Goal: Task Accomplishment & Management: Manage account settings

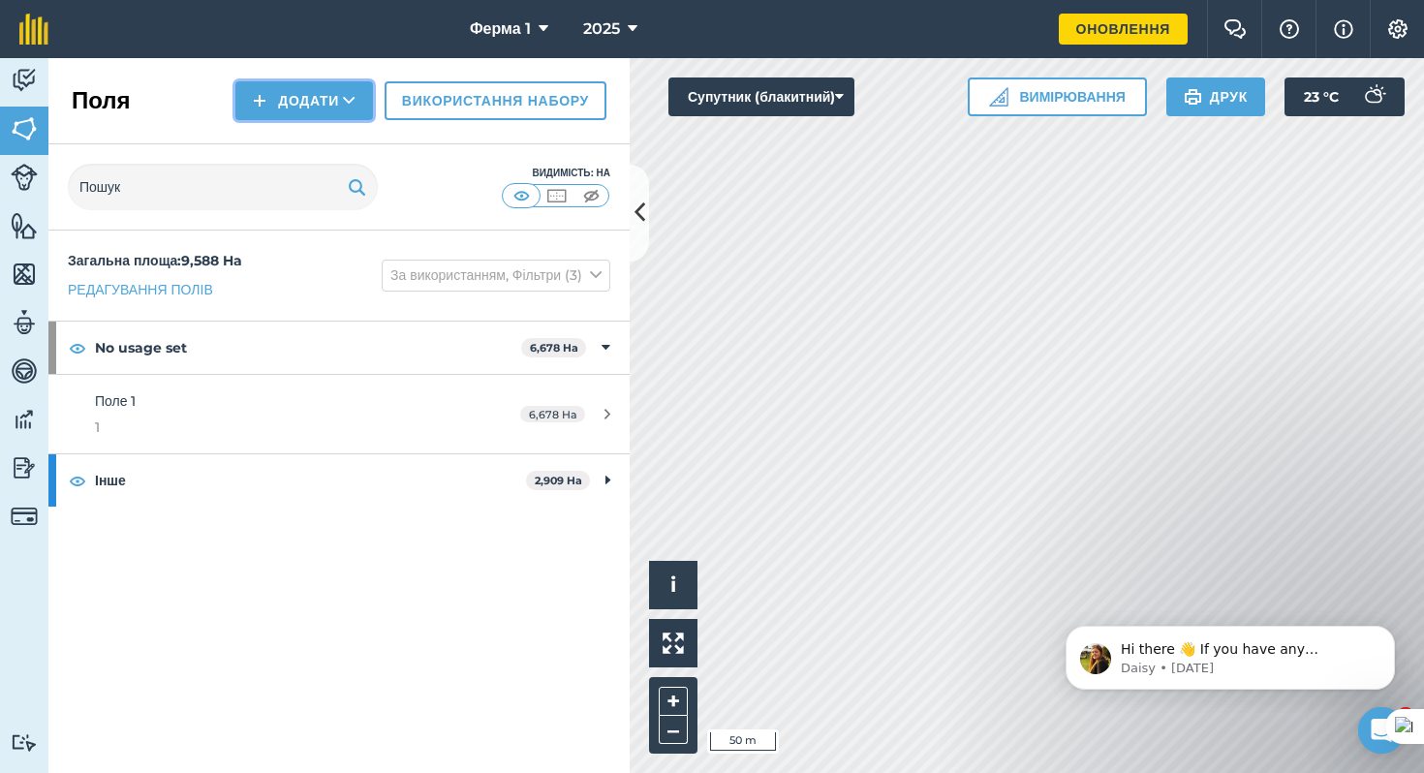
click at [290, 97] on button "Додати" at bounding box center [304, 100] width 138 height 39
click at [300, 145] on link "Жеребкування" at bounding box center [304, 144] width 132 height 43
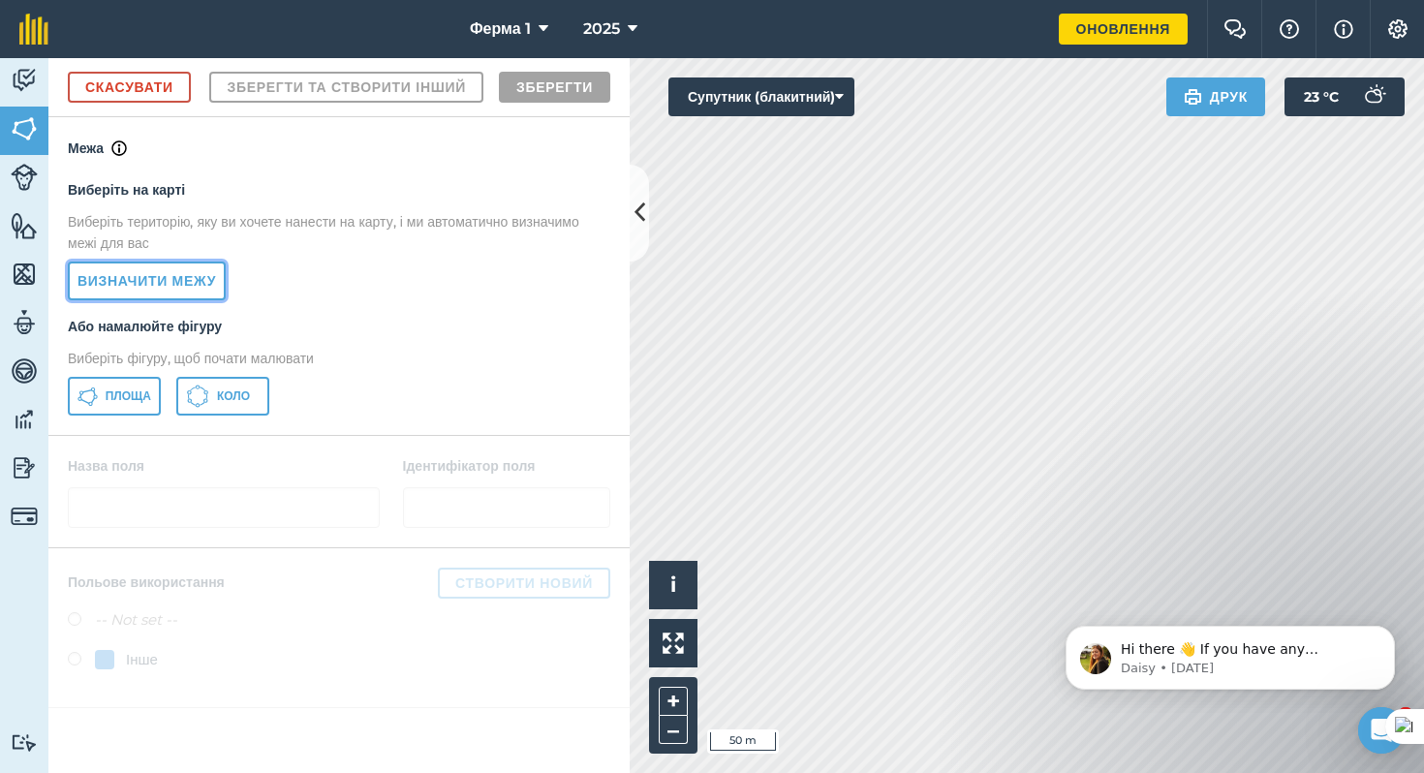
click at [167, 300] on link "Визначити межу" at bounding box center [147, 281] width 158 height 39
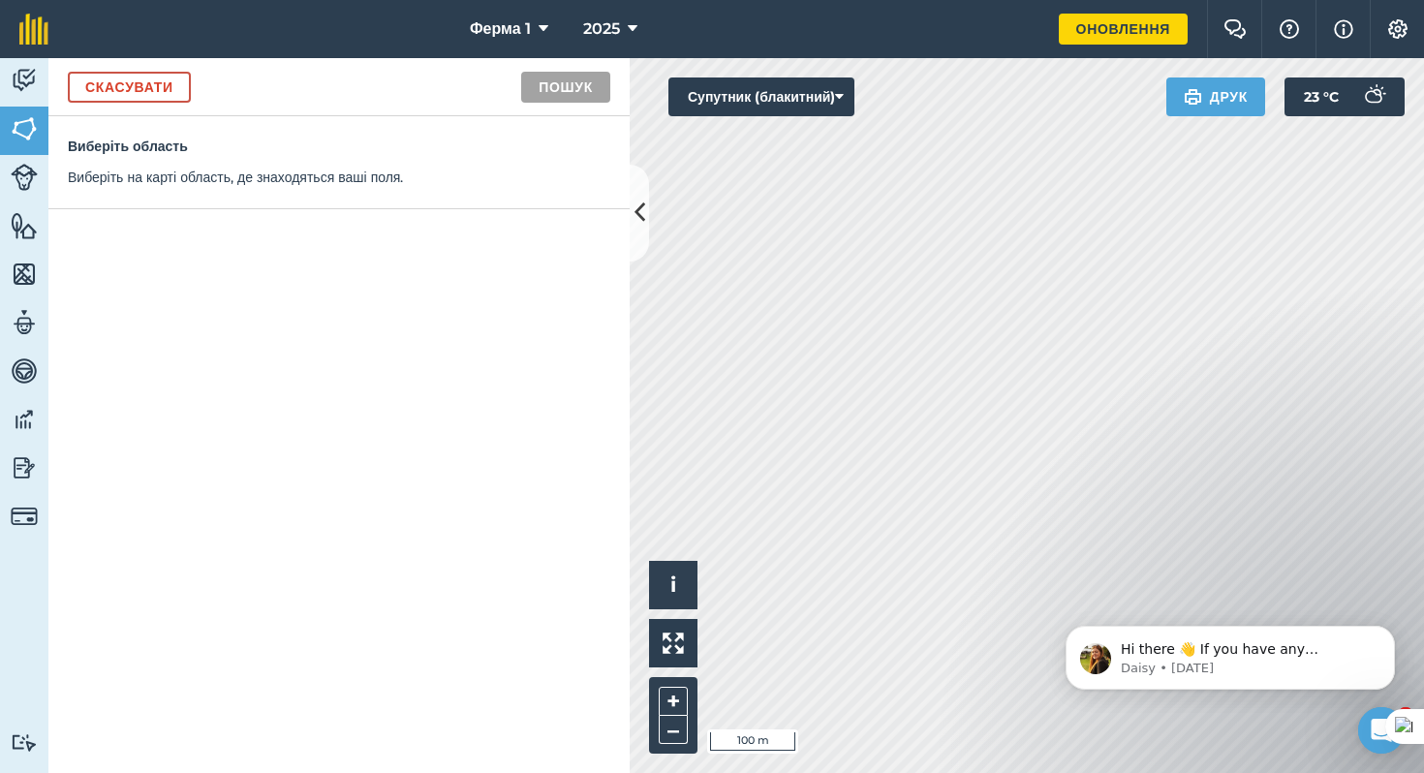
click at [1161, 615] on body "Hi there 👋 If you have any questions about our pricing or which plan is right f…" at bounding box center [1230, 653] width 372 height 120
click at [145, 91] on link "Скасувати" at bounding box center [129, 87] width 123 height 31
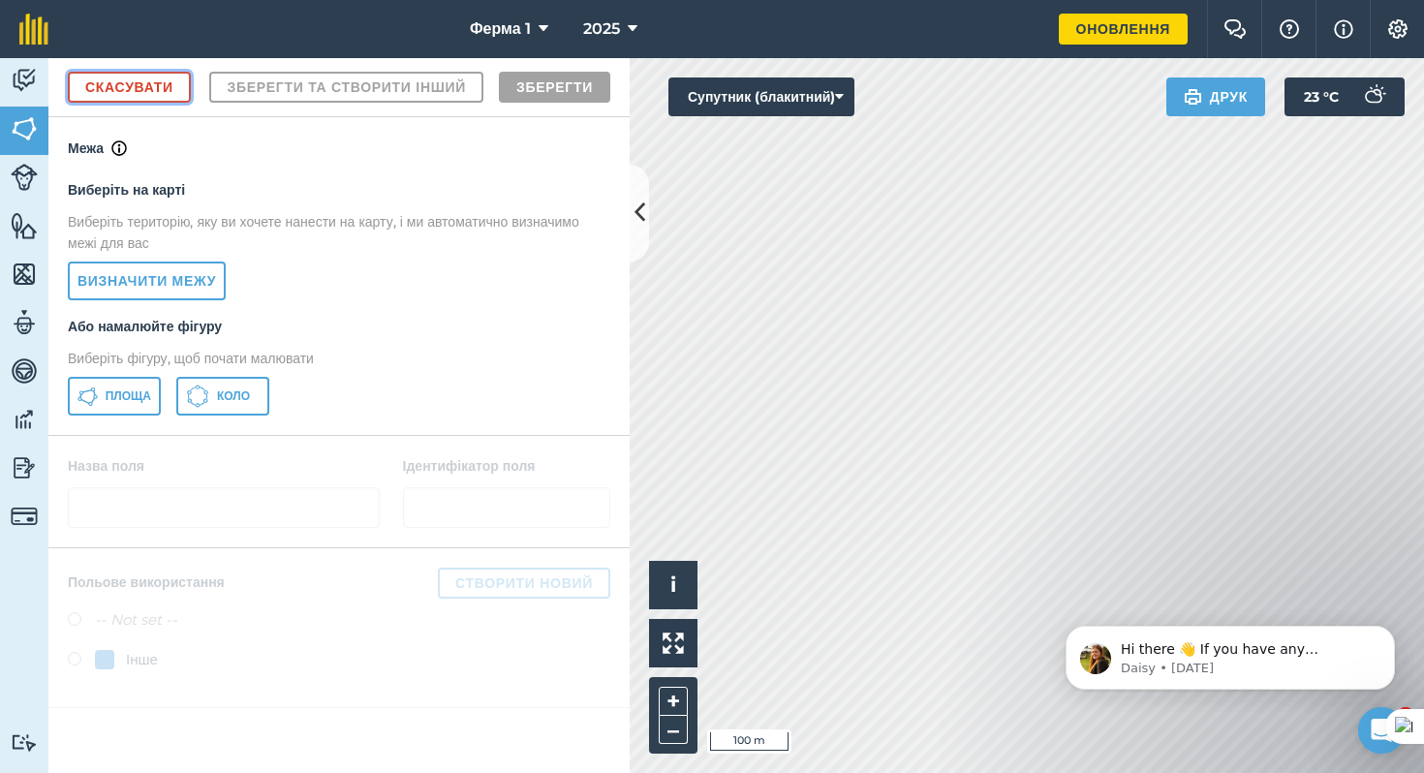
click at [123, 94] on link "Скасувати" at bounding box center [129, 87] width 123 height 31
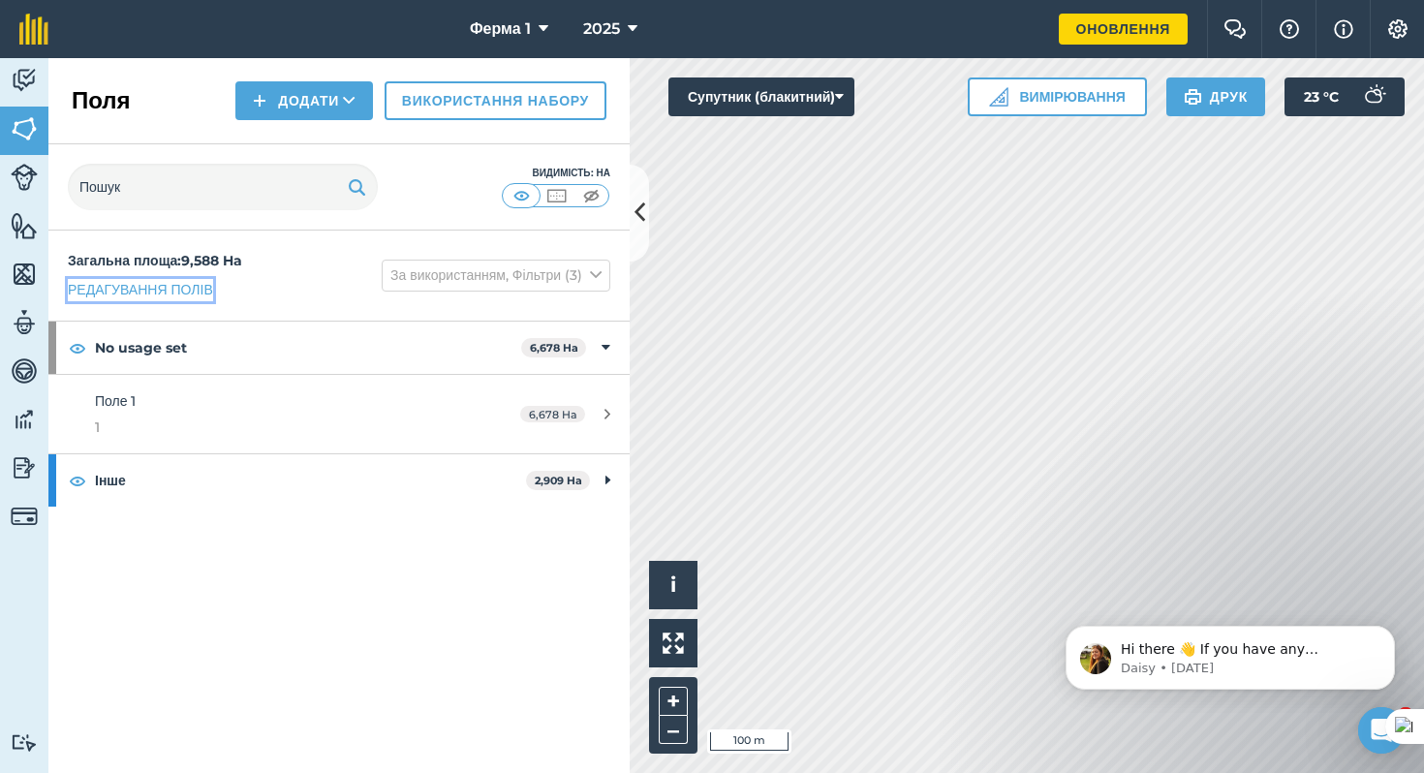
click at [178, 291] on link "Редагування полів" at bounding box center [140, 289] width 145 height 21
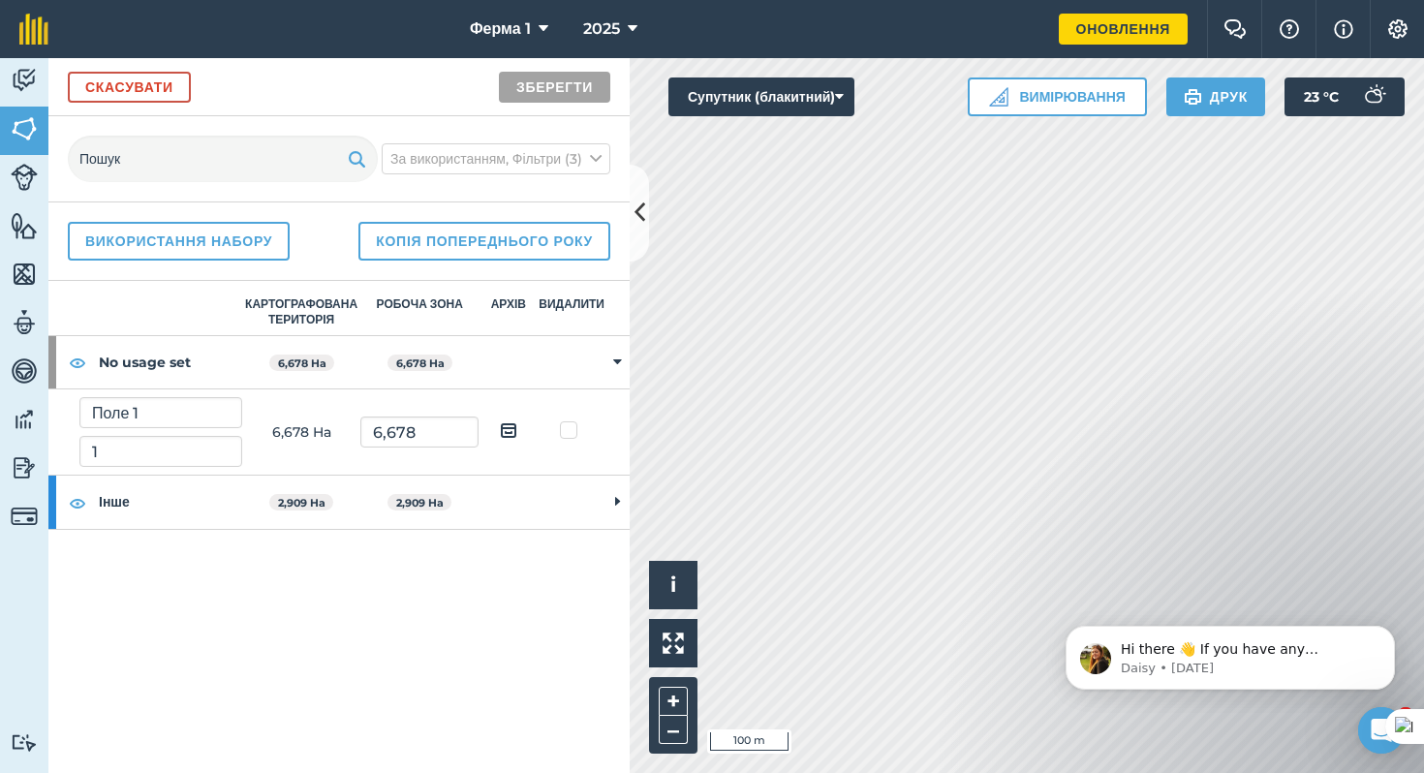
click at [502, 435] on img at bounding box center [508, 429] width 17 height 23
click at [517, 430] on input "checkbox" at bounding box center [523, 423] width 13 height 13
click at [502, 435] on img at bounding box center [508, 429] width 17 height 23
click at [517, 430] on input "checkbox" at bounding box center [523, 423] width 13 height 13
checkbox input "false"
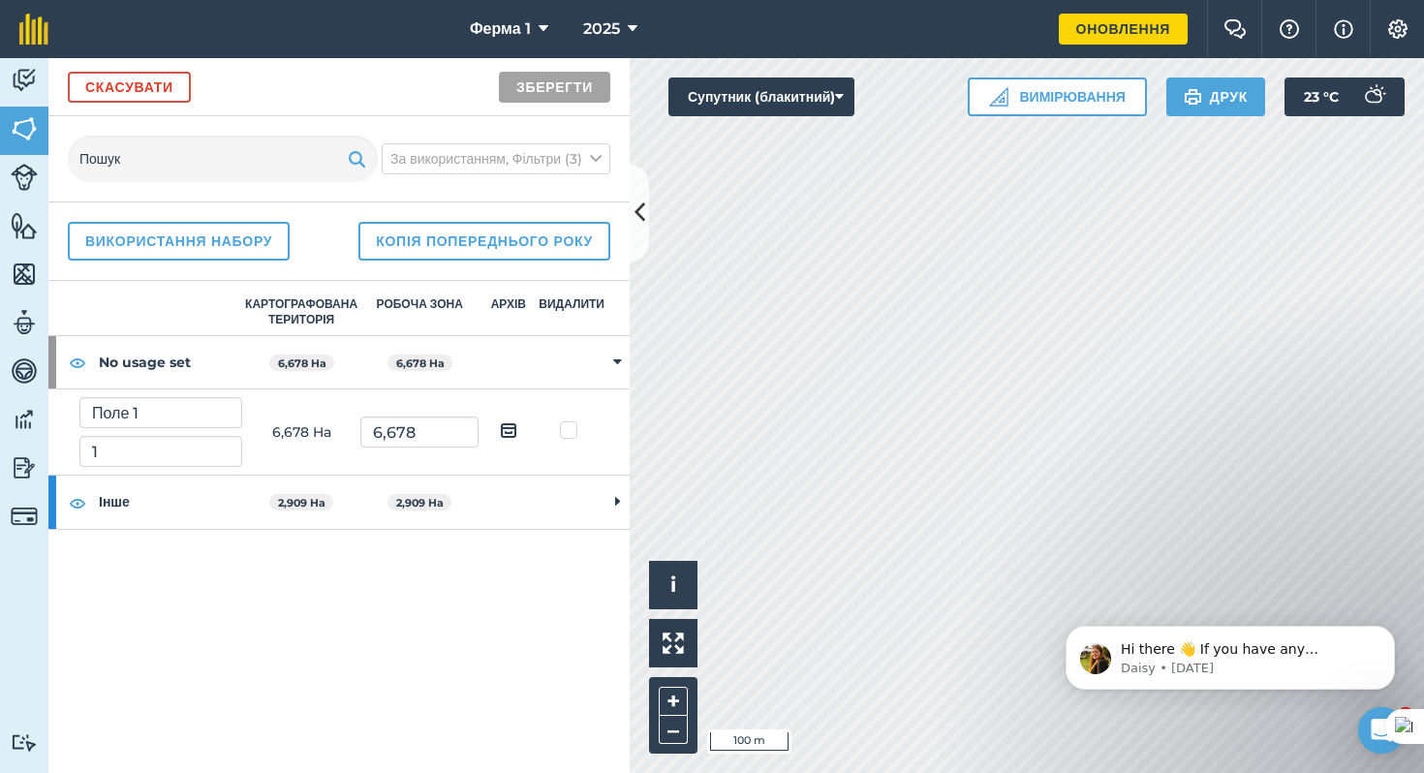
click at [556, 507] on td at bounding box center [572, 502] width 68 height 53
click at [563, 420] on label at bounding box center [571, 420] width 23 height 0
click at [571, 433] on input "checkbox" at bounding box center [577, 426] width 13 height 13
click at [563, 420] on label at bounding box center [571, 420] width 23 height 0
click at [571, 433] on input "checkbox" at bounding box center [577, 426] width 13 height 13
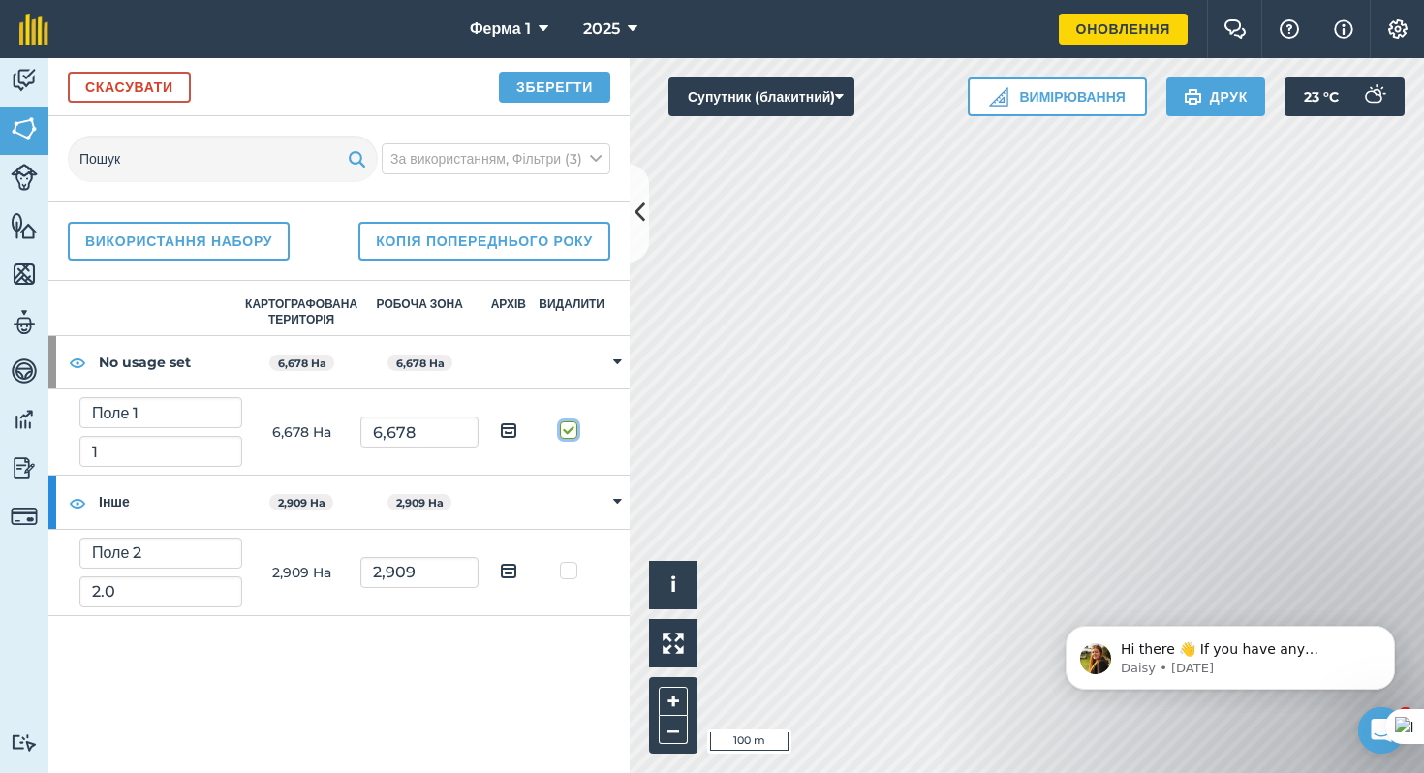
checkbox input "false"
click at [158, 452] on input "1" at bounding box center [160, 451] width 163 height 31
click at [302, 448] on td "6,678 Ha" at bounding box center [301, 432] width 118 height 86
click at [148, 95] on link "Скасувати" at bounding box center [129, 87] width 123 height 31
